Goal: Task Accomplishment & Management: Manage account settings

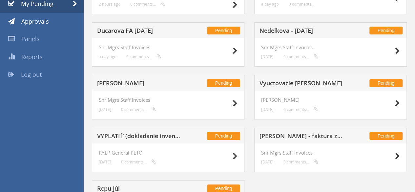
scroll to position [69, 0]
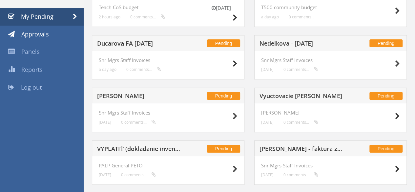
click at [123, 96] on h5 "[PERSON_NAME]" at bounding box center [139, 97] width 85 height 8
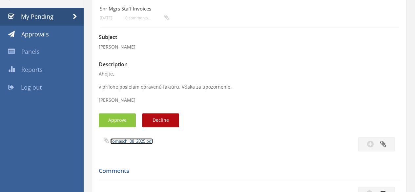
click at [122, 143] on link "Tomasch_08_2025.pdf" at bounding box center [131, 141] width 43 height 6
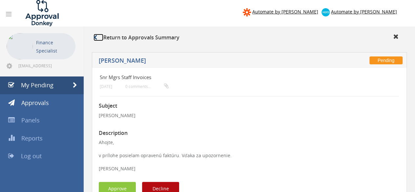
click at [99, 36] on link at bounding box center [98, 37] width 10 height 7
click at [54, 85] on link "My Pending" at bounding box center [42, 85] width 84 height 18
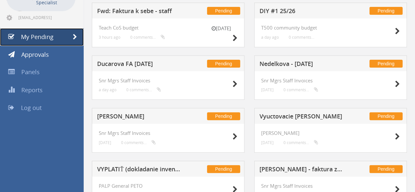
scroll to position [33, 0]
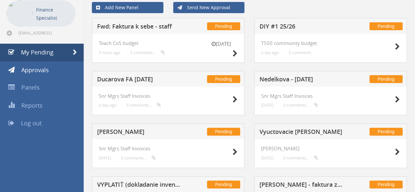
click at [300, 77] on h5 "Nedelkova - [DATE]" at bounding box center [301, 80] width 85 height 8
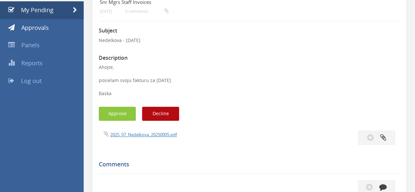
scroll to position [98, 0]
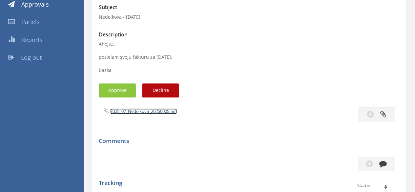
click at [141, 109] on link "2025_07_Nedelkova_20250005.pdf" at bounding box center [143, 111] width 67 height 6
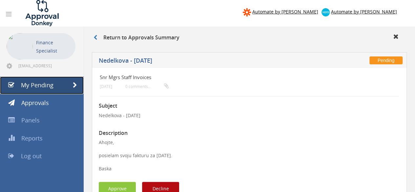
click at [65, 85] on link "My Pending" at bounding box center [42, 85] width 84 height 18
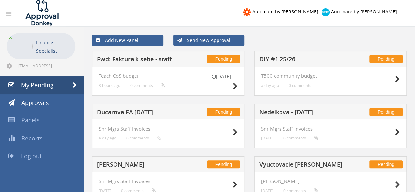
click at [113, 111] on h5 "Ducarova FA Jul 25" at bounding box center [139, 113] width 85 height 8
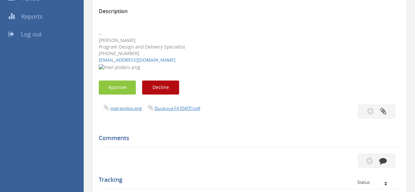
scroll to position [120, 0]
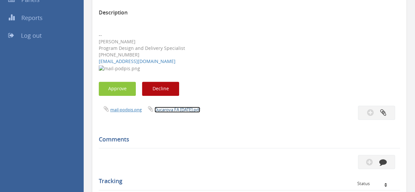
click at [181, 112] on link "Ducarova FA Jul 2025.pdf" at bounding box center [177, 110] width 46 height 6
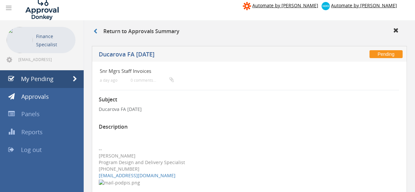
scroll to position [0, 0]
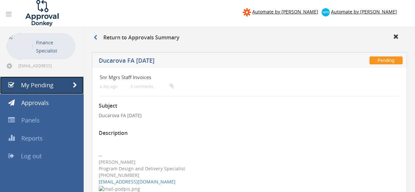
click at [46, 82] on span "My Pending" at bounding box center [37, 85] width 32 height 8
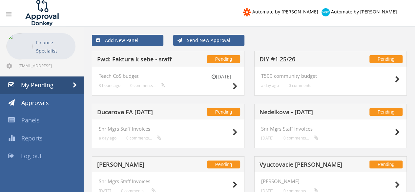
click at [124, 63] on h5 "Fwd: Faktura k sebe - staff" at bounding box center [139, 60] width 85 height 8
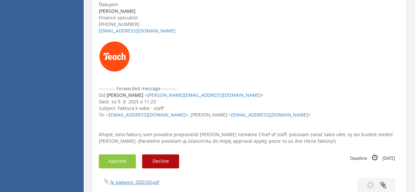
scroll to position [197, 0]
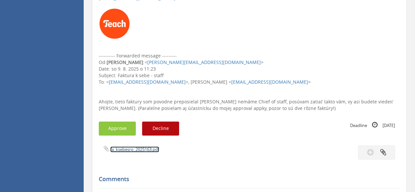
click at [116, 146] on link "fa_ksebesro_2025163.pdf" at bounding box center [134, 149] width 49 height 6
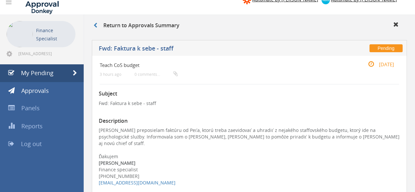
scroll to position [0, 0]
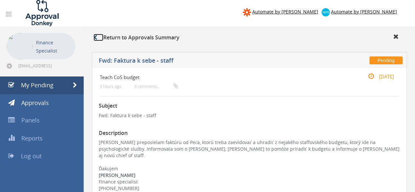
click at [98, 37] on link at bounding box center [98, 37] width 10 height 7
click at [56, 84] on link "My Pending" at bounding box center [42, 85] width 84 height 18
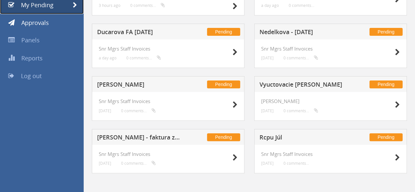
scroll to position [82, 0]
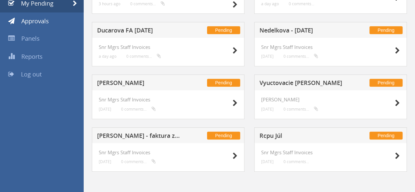
click at [130, 78] on div "Pending Erik Tomásch - Júl" at bounding box center [168, 82] width 153 height 16
click at [126, 83] on h5 "Erik Tomásch - Júl" at bounding box center [139, 84] width 85 height 8
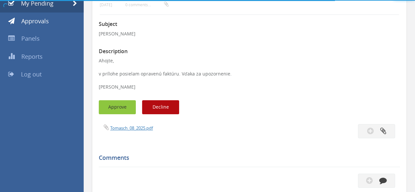
click at [119, 109] on button "Approve" at bounding box center [117, 107] width 37 height 14
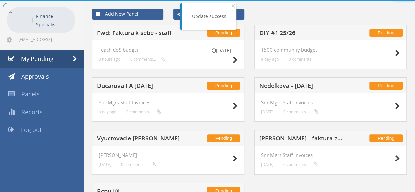
scroll to position [82, 0]
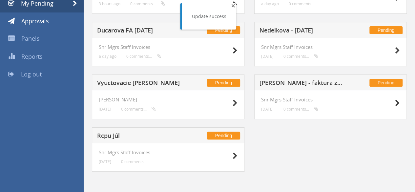
click at [231, 6] on span "×" at bounding box center [233, 5] width 4 height 9
click at [131, 29] on h5 "Ducarova FA Jul 25" at bounding box center [139, 31] width 85 height 8
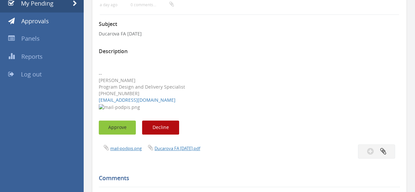
click at [126, 124] on button "Approve" at bounding box center [117, 127] width 37 height 14
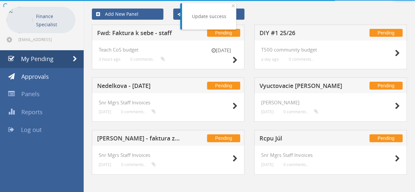
scroll to position [29, 0]
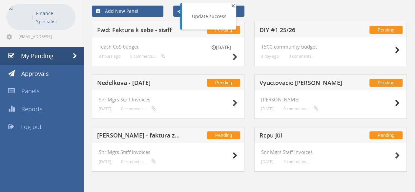
click at [232, 6] on span "×" at bounding box center [233, 5] width 4 height 9
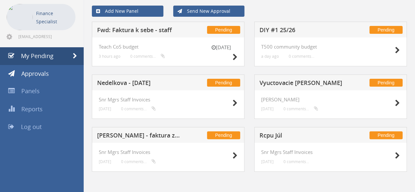
click at [155, 133] on h5 "Ivan Pruzinec - faktura za jul 2025" at bounding box center [139, 136] width 85 height 8
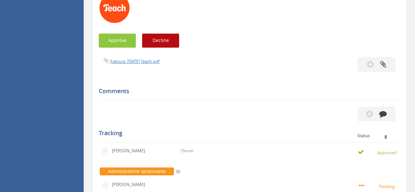
scroll to position [193, 0]
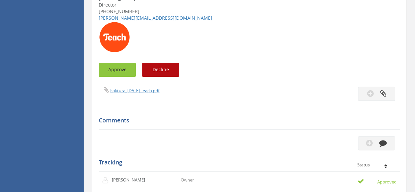
click at [130, 71] on button "Approve" at bounding box center [117, 70] width 37 height 14
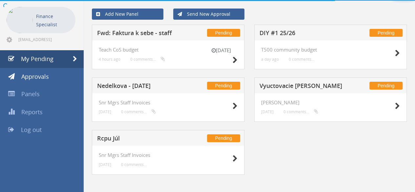
scroll to position [29, 0]
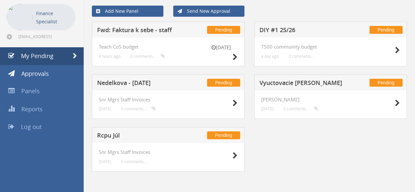
click at [278, 156] on div "Pending Fwd: Faktura k sebe - staff 13 Aug Teach CoS budget 4 hours ago 0 comme…" at bounding box center [249, 101] width 325 height 158
click at [282, 142] on div "Pending Fwd: Faktura k sebe - staff 13 Aug Teach CoS budget 4 hours ago 0 comme…" at bounding box center [249, 101] width 325 height 158
click at [116, 134] on h5 "Rcpu Júl" at bounding box center [139, 136] width 85 height 8
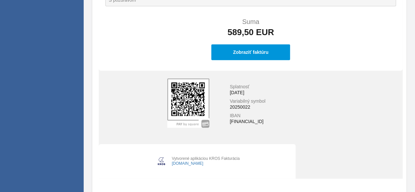
scroll to position [201, 0]
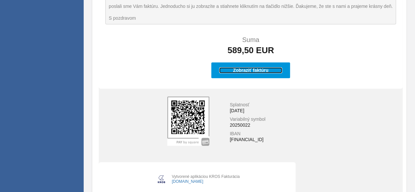
click at [241, 69] on div "Zobraziť faktúru" at bounding box center [250, 70] width 63 height 6
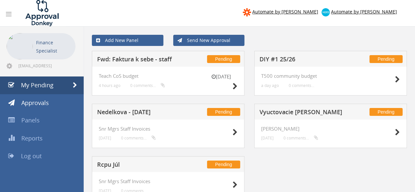
click at [131, 113] on h5 "Nedelkova - [DATE]" at bounding box center [139, 113] width 85 height 8
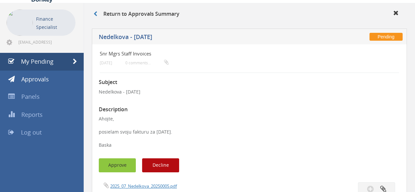
scroll to position [33, 0]
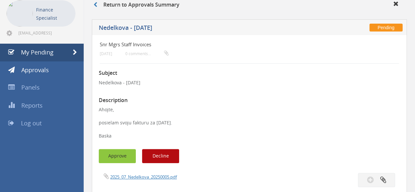
click at [121, 158] on button "Approve" at bounding box center [117, 156] width 37 height 14
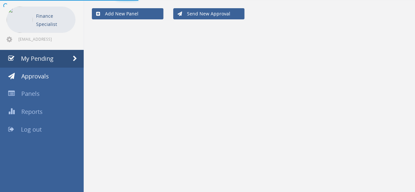
scroll to position [26, 0]
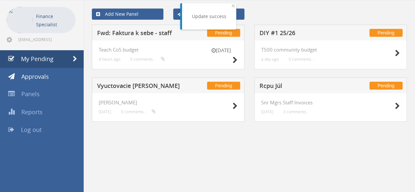
click at [271, 88] on h5 "Rcpu Júl" at bounding box center [301, 87] width 85 height 8
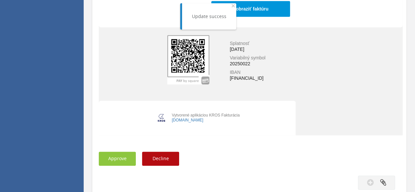
scroll to position [361, 0]
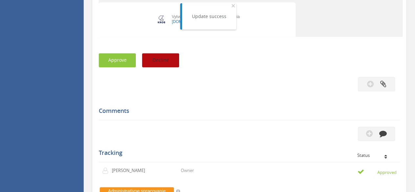
click at [163, 59] on button "Decline" at bounding box center [160, 60] width 37 height 14
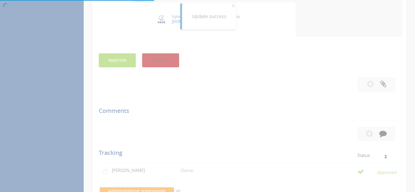
scroll to position [26, 0]
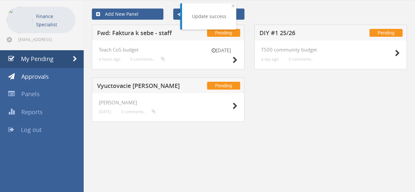
click at [230, 5] on div "Update success × Close" at bounding box center [209, 16] width 54 height 26
click at [231, 4] on span "×" at bounding box center [233, 5] width 4 height 9
